Goal: Information Seeking & Learning: Compare options

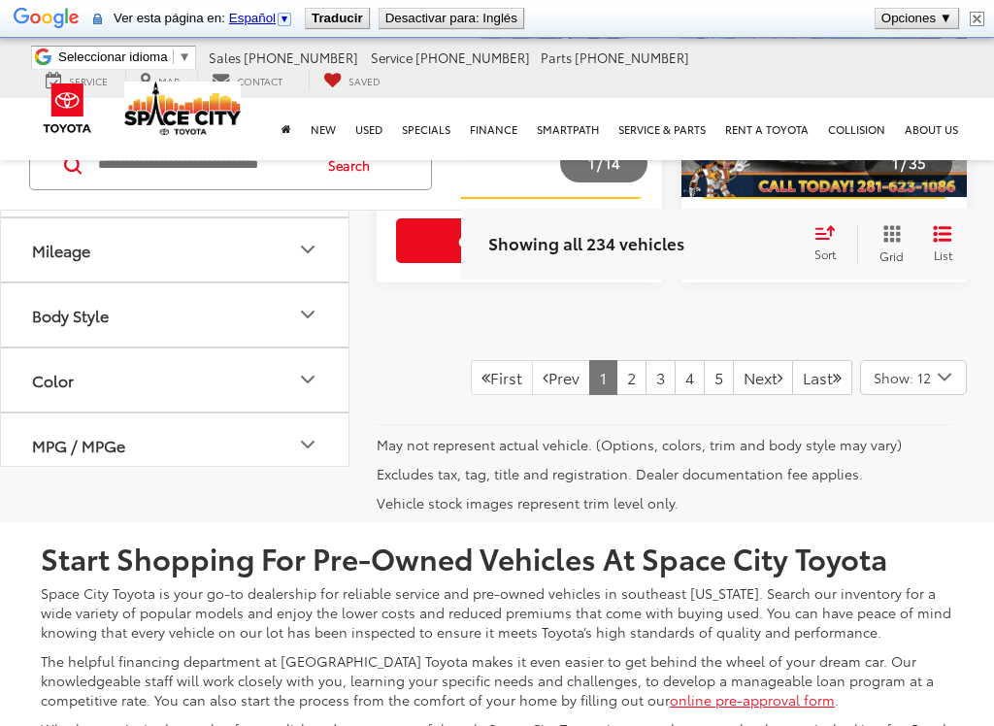
scroll to position [2119, 0]
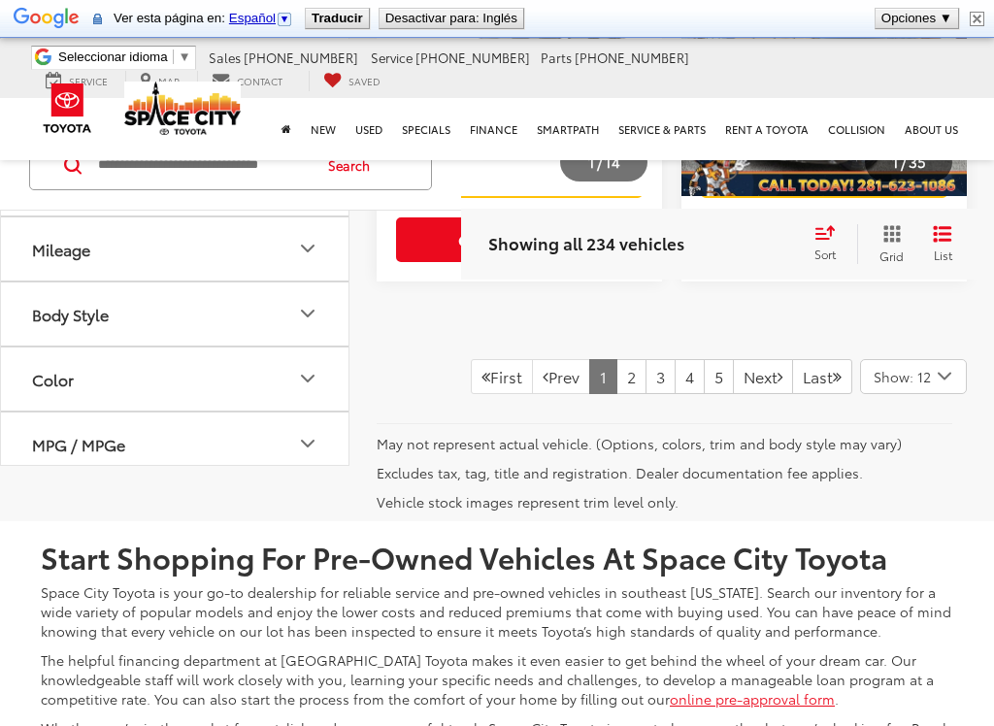
click at [616, 375] on link "2" at bounding box center [631, 376] width 30 height 35
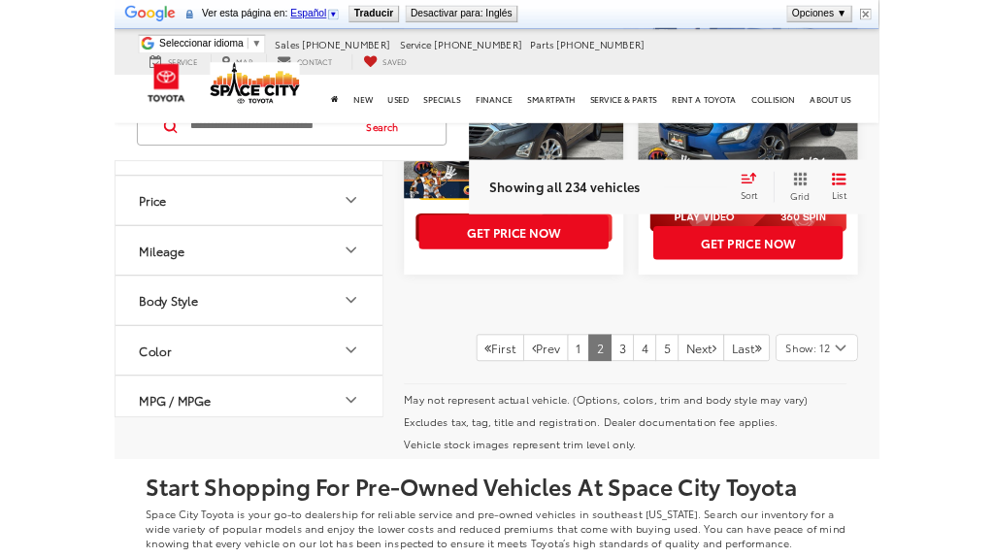
scroll to position [2049, 0]
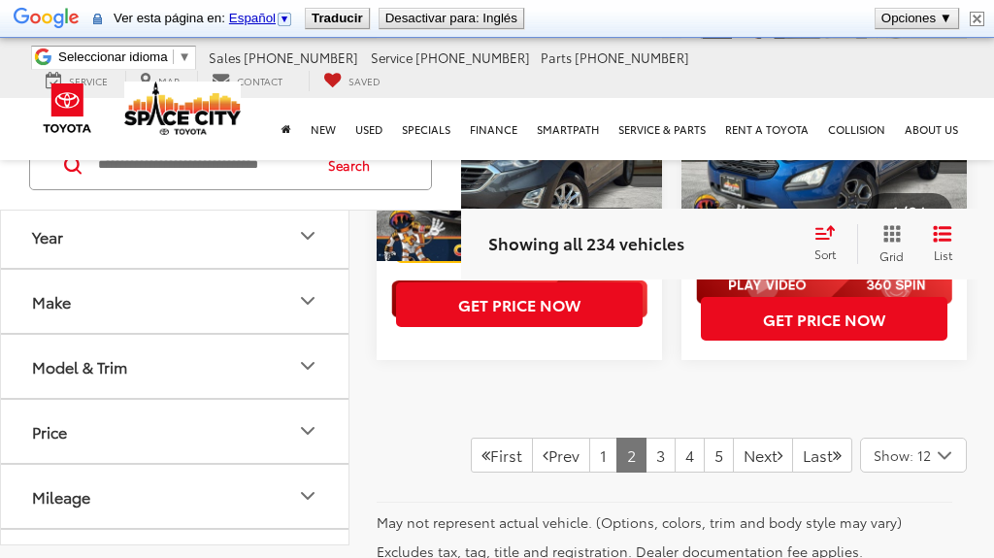
click at [645, 447] on link "3" at bounding box center [660, 455] width 30 height 35
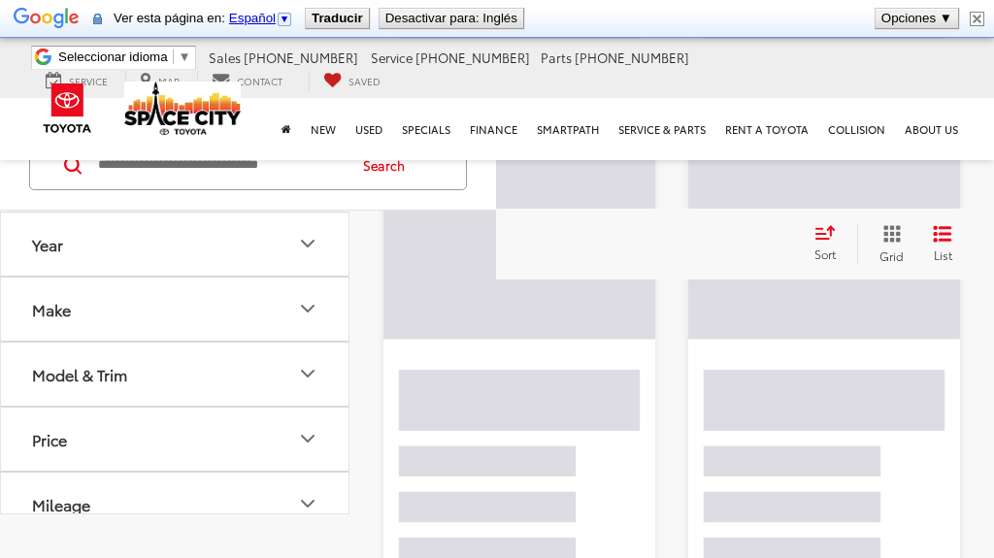
scroll to position [76, 0]
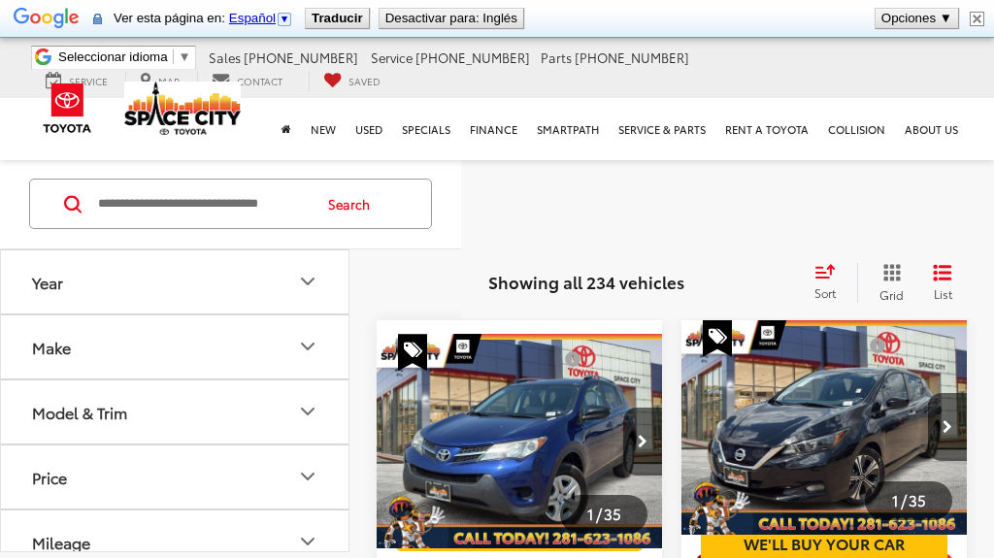
click at [911, 302] on button "Grid" at bounding box center [887, 282] width 61 height 39
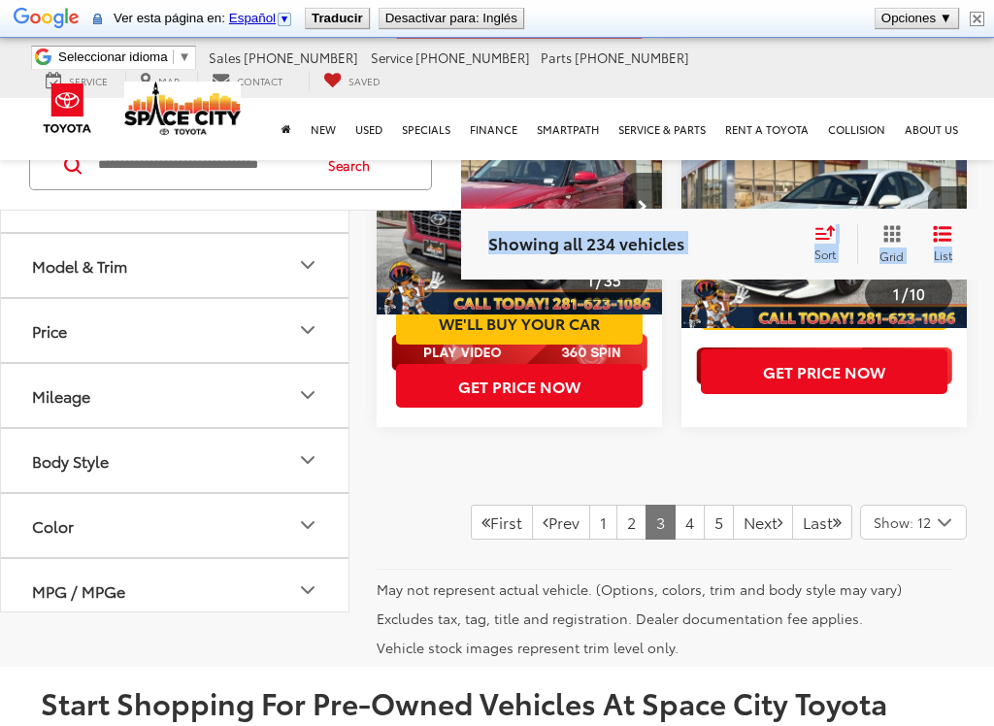
scroll to position [2018, 0]
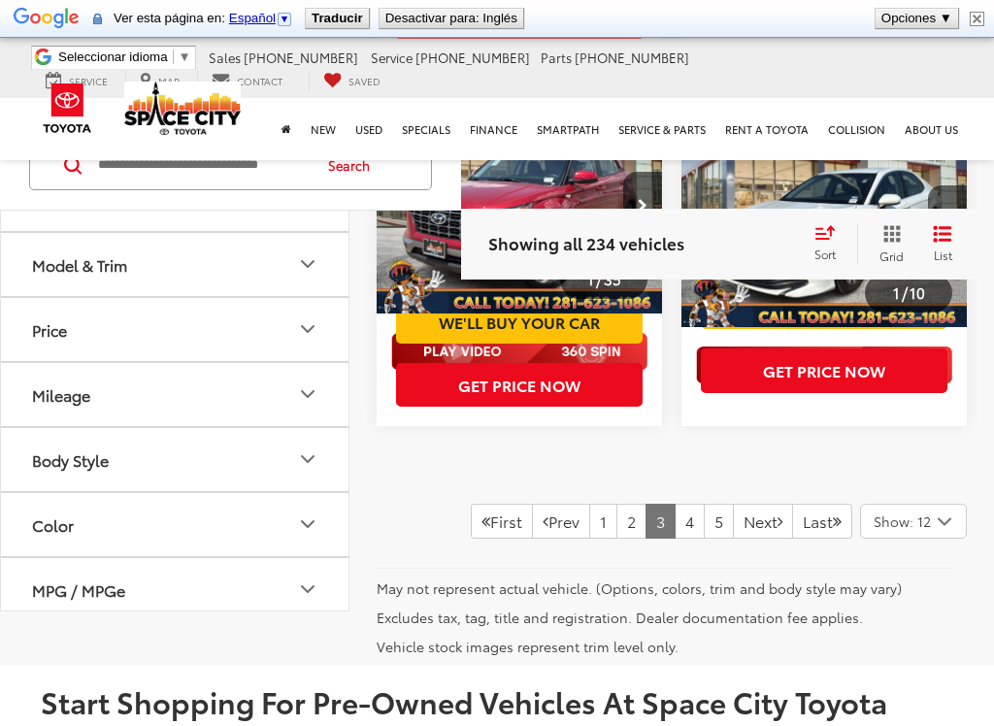
click at [674, 512] on link "4" at bounding box center [689, 521] width 30 height 35
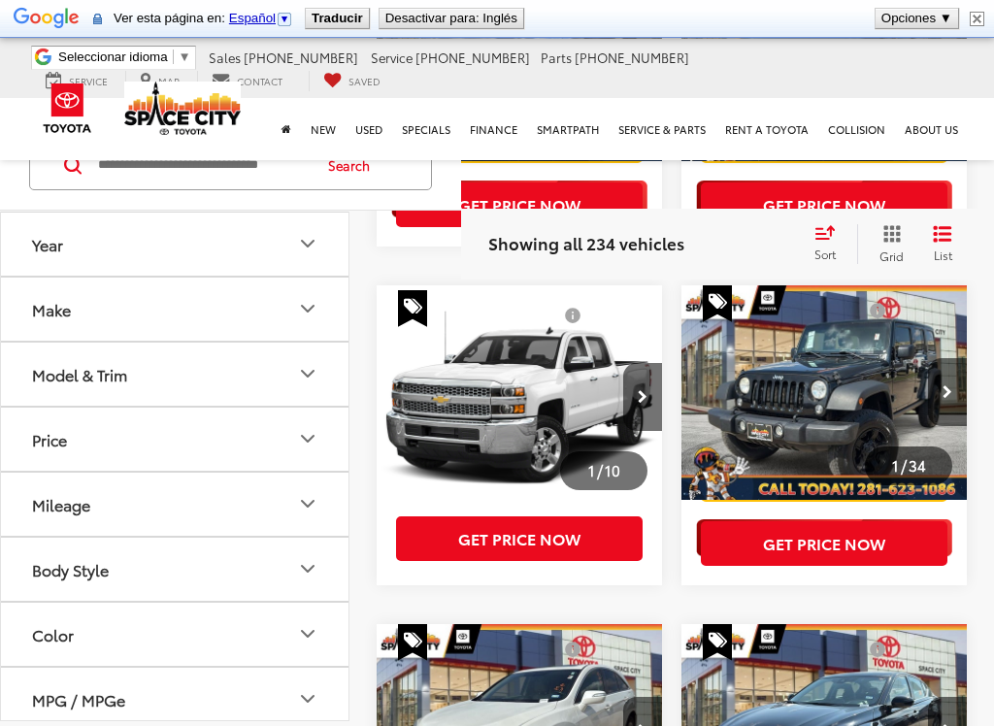
scroll to position [449, 0]
click at [649, 393] on button "Next image" at bounding box center [642, 397] width 39 height 68
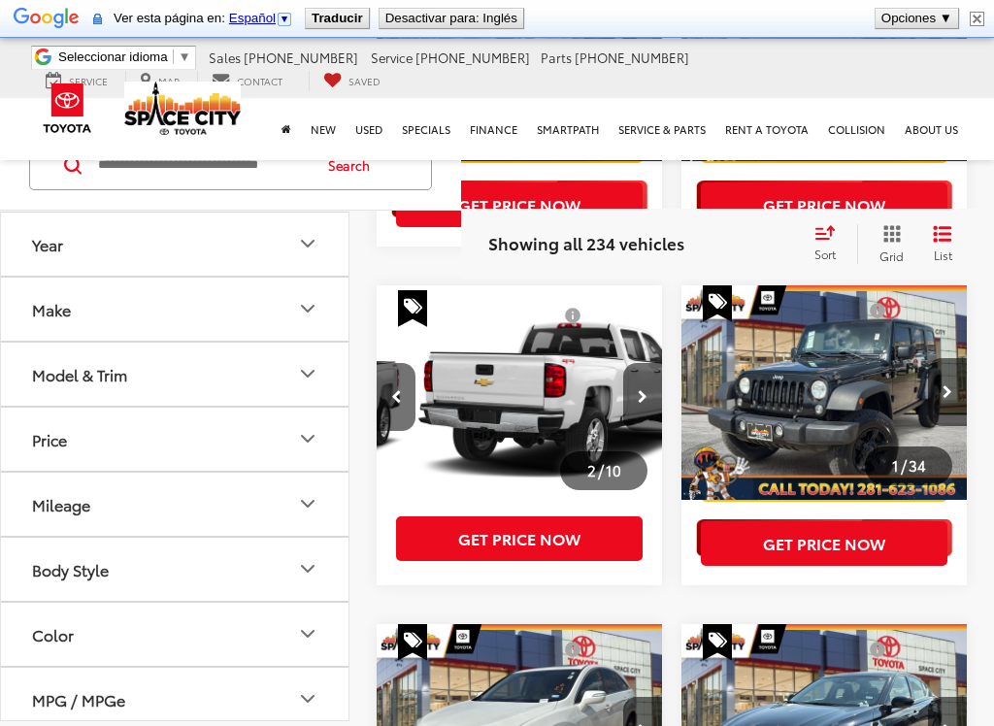
scroll to position [0, 288]
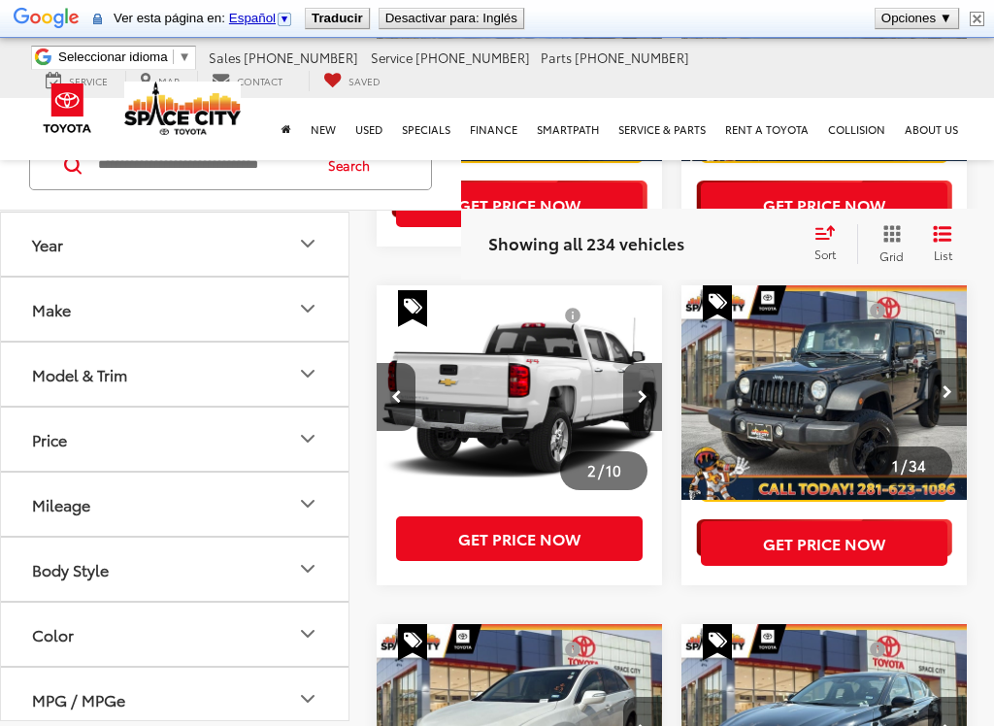
click at [646, 395] on icon "Next image" at bounding box center [643, 397] width 10 height 14
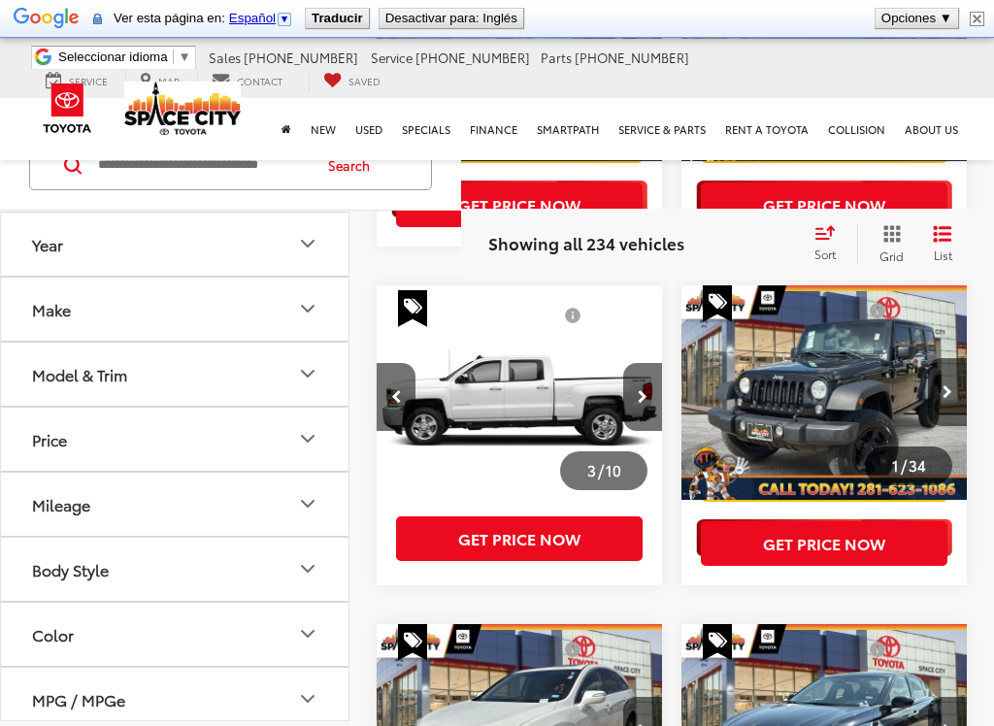
click at [639, 398] on icon "Next image" at bounding box center [643, 397] width 10 height 14
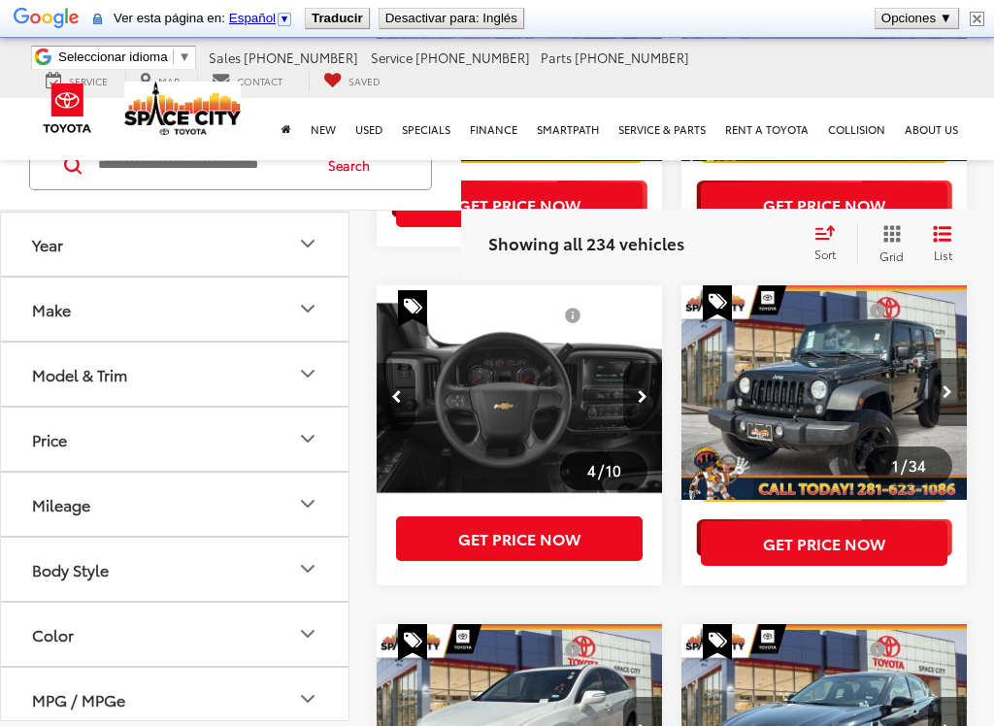
click at [651, 400] on button "Next image" at bounding box center [642, 397] width 39 height 68
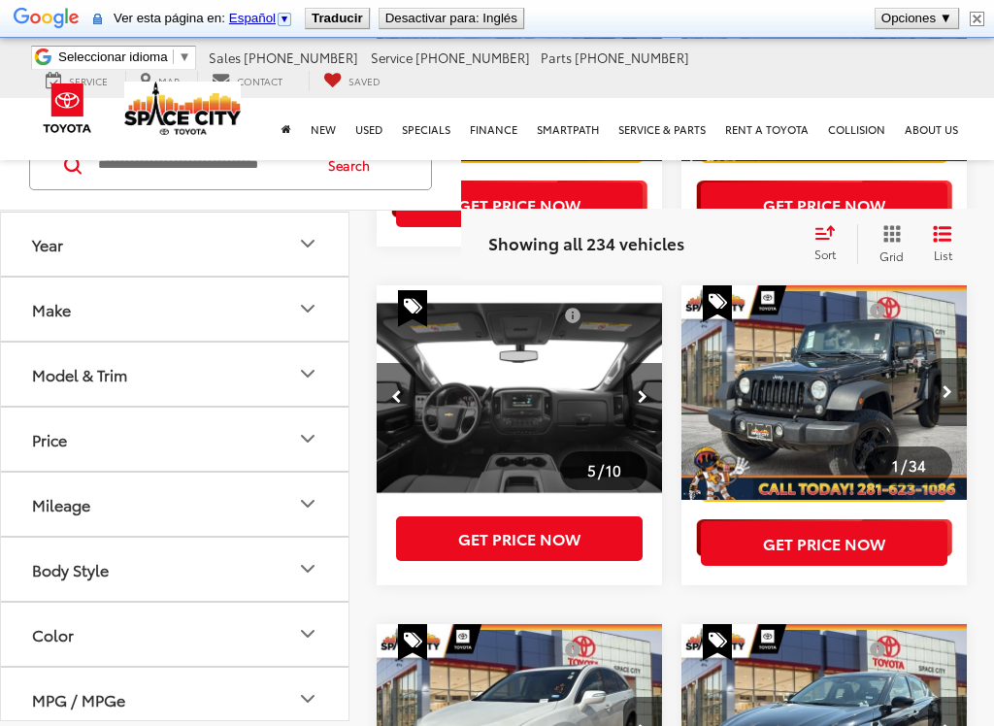
click at [652, 392] on button "Next image" at bounding box center [642, 397] width 39 height 68
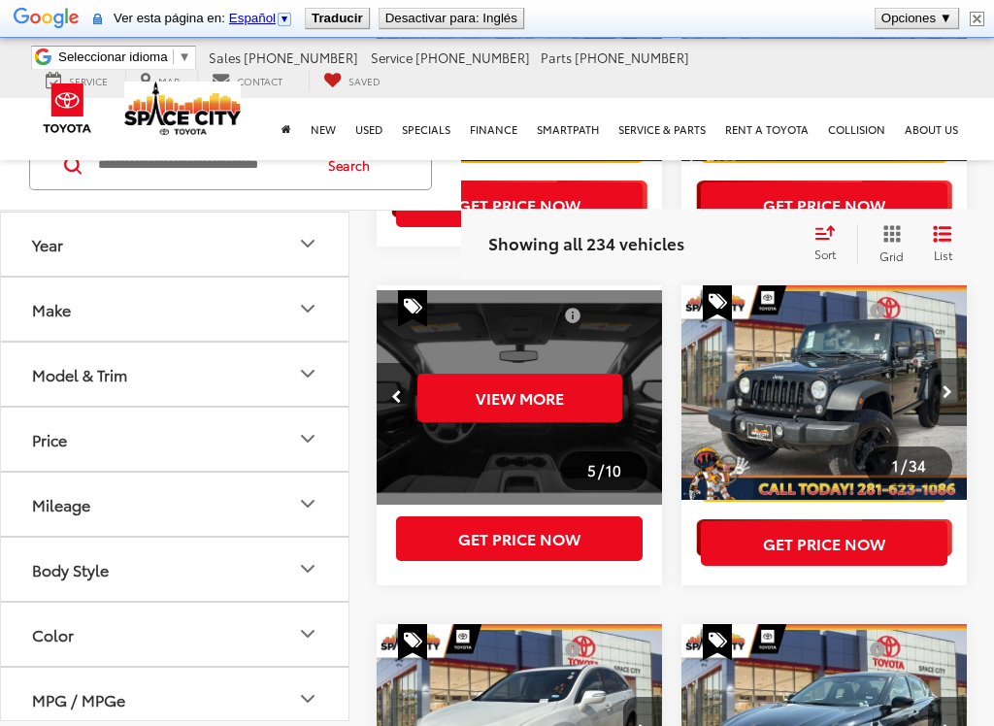
click at [526, 542] on button "Get Price Now" at bounding box center [519, 538] width 246 height 44
click at [536, 390] on button "View More" at bounding box center [519, 398] width 205 height 49
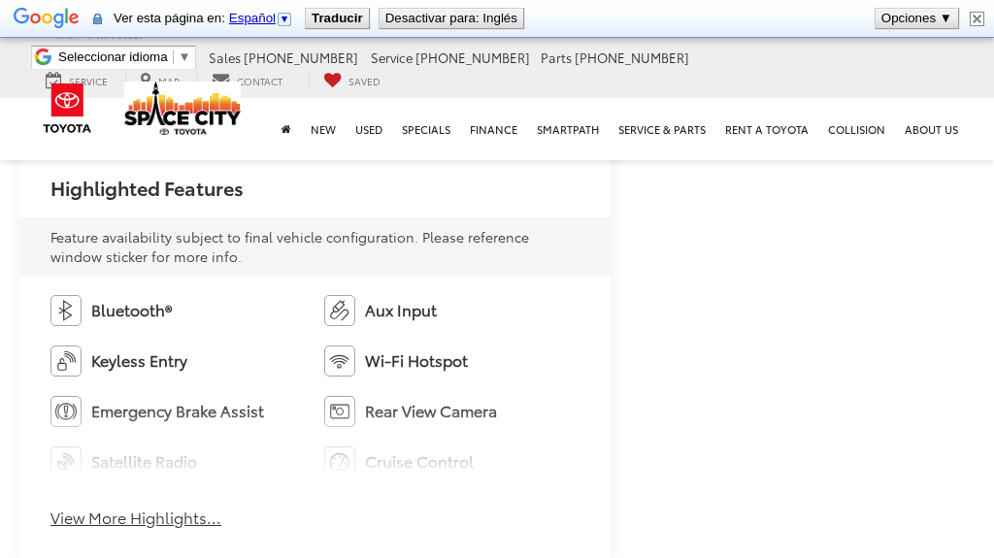
scroll to position [975, 0]
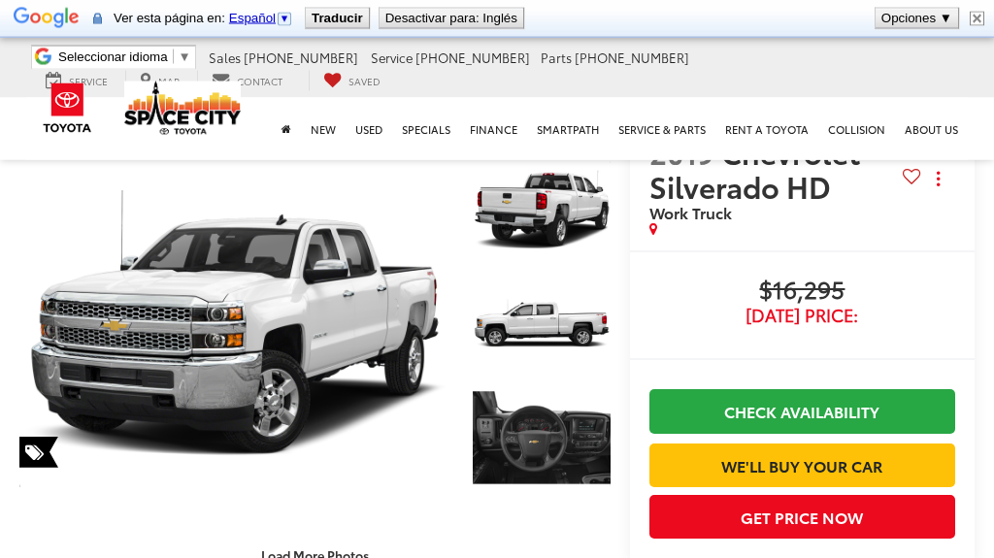
scroll to position [0, 0]
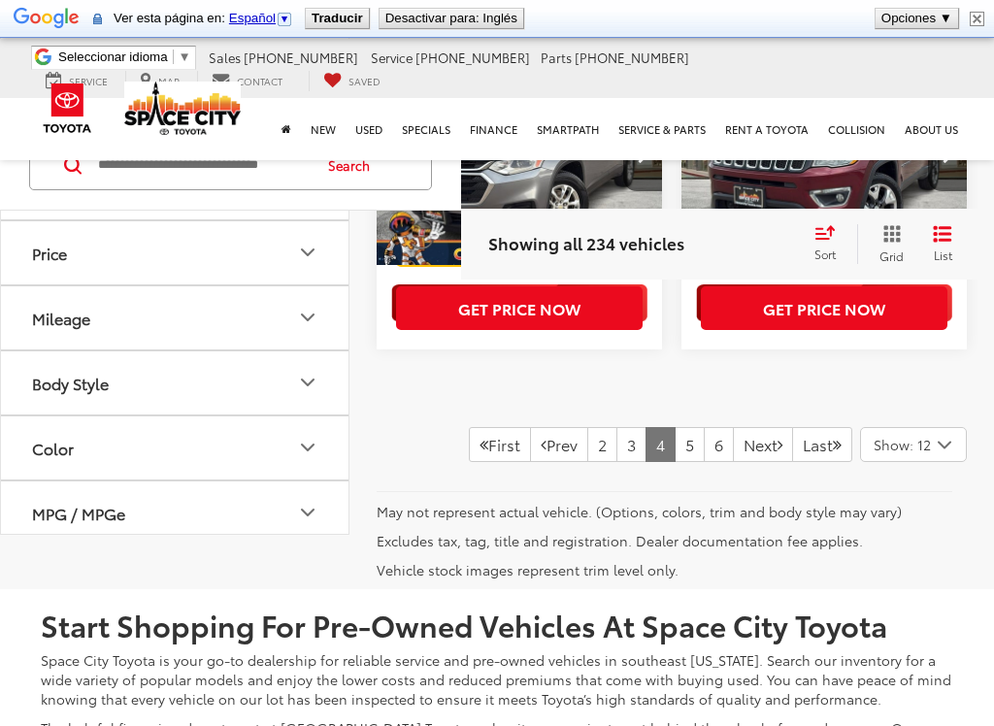
scroll to position [2008, 0]
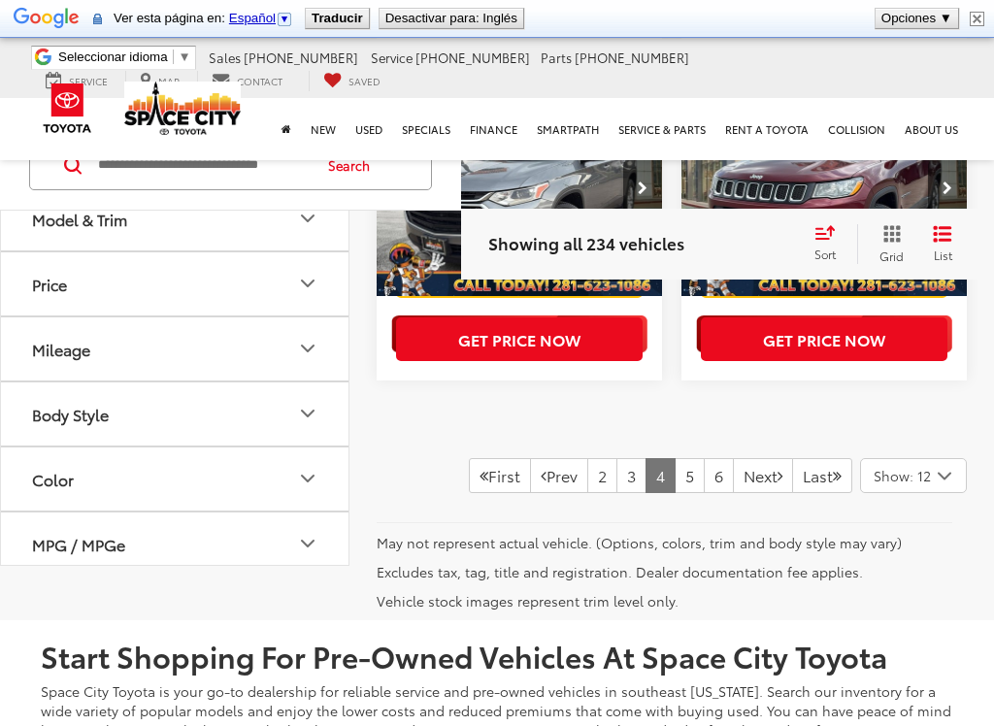
click at [675, 459] on link "5" at bounding box center [689, 475] width 30 height 35
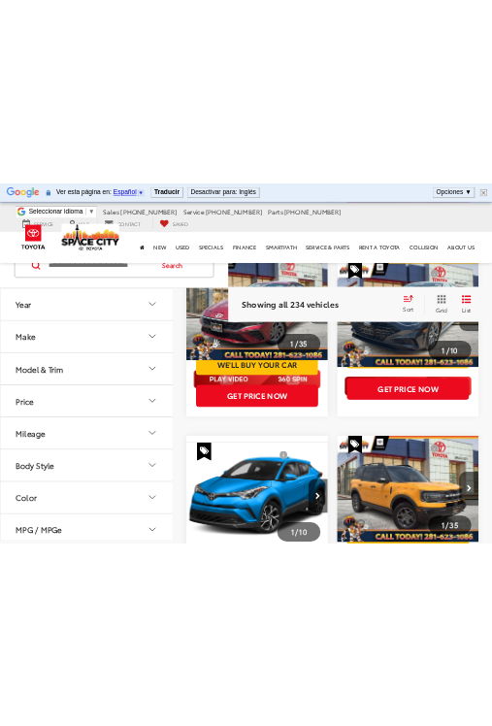
scroll to position [628, 0]
